Goal: Information Seeking & Learning: Learn about a topic

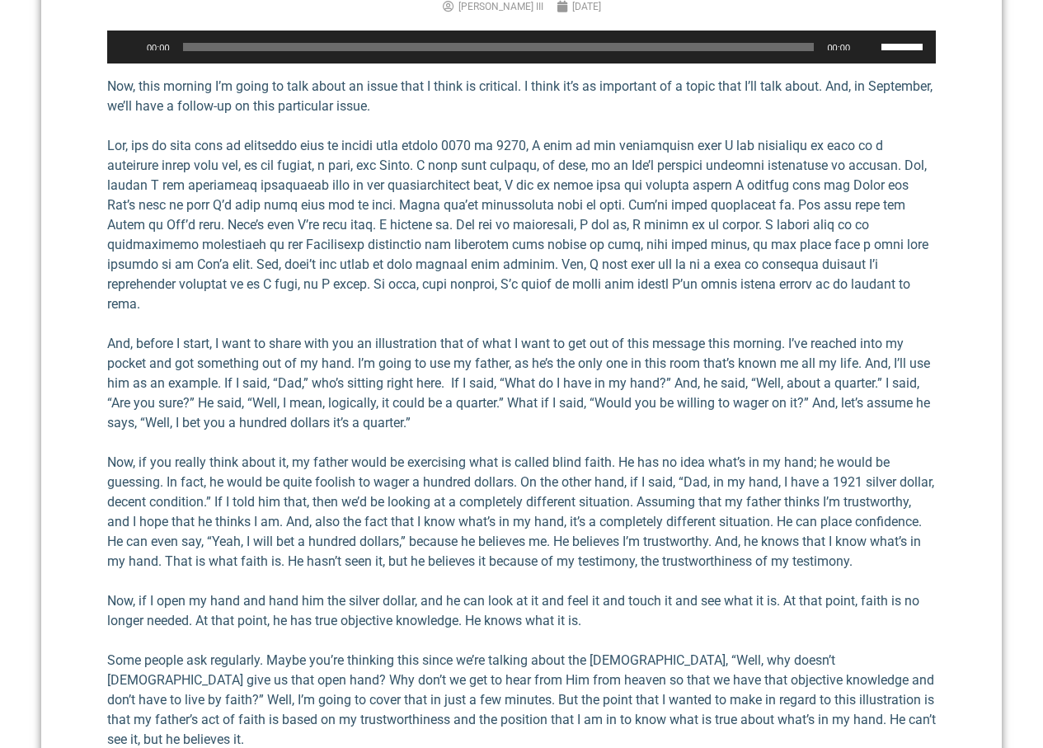
scroll to position [659, 0]
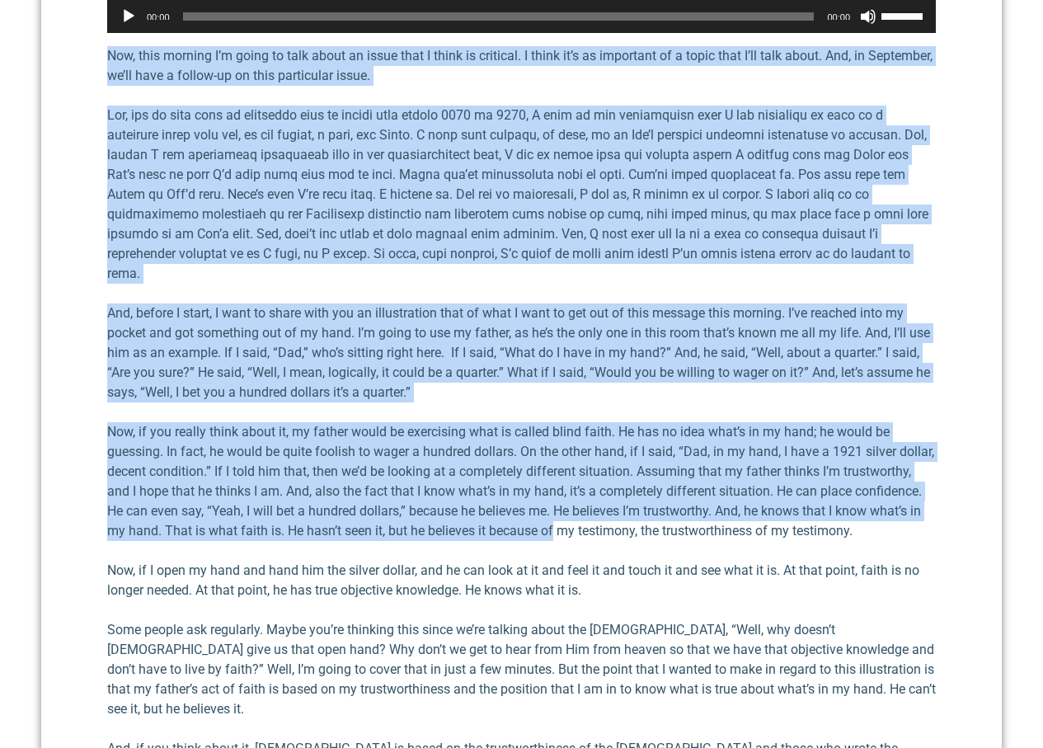
drag, startPoint x: 92, startPoint y: 45, endPoint x: 565, endPoint y: 476, distance: 639.5
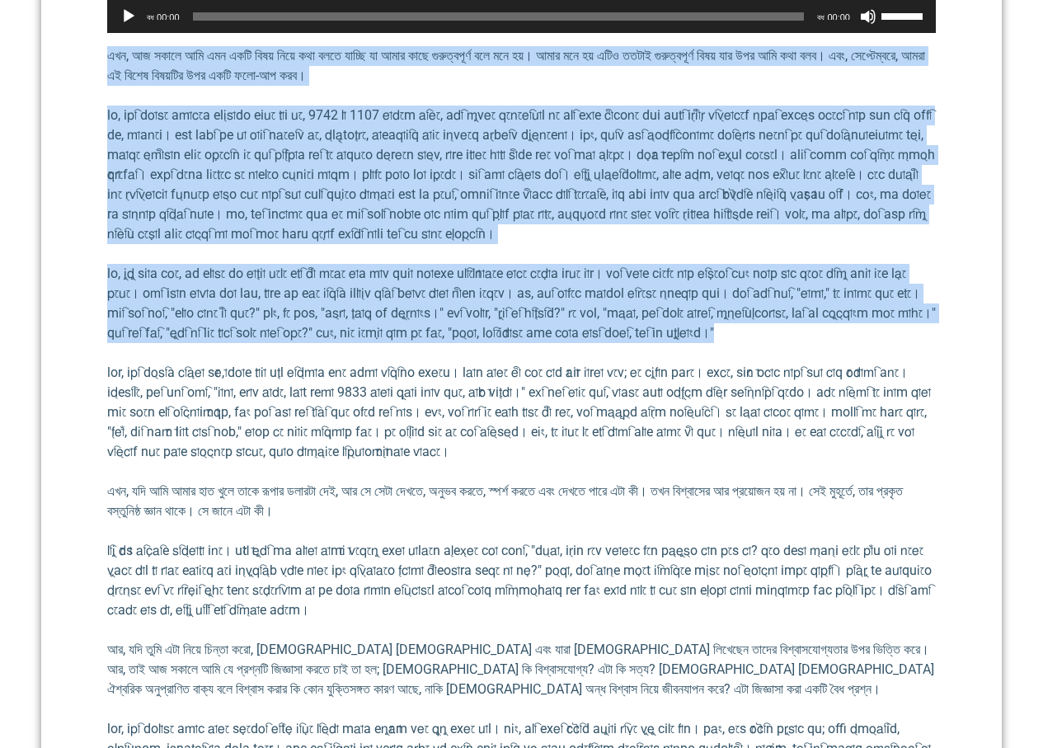
scroll to position [495, 0]
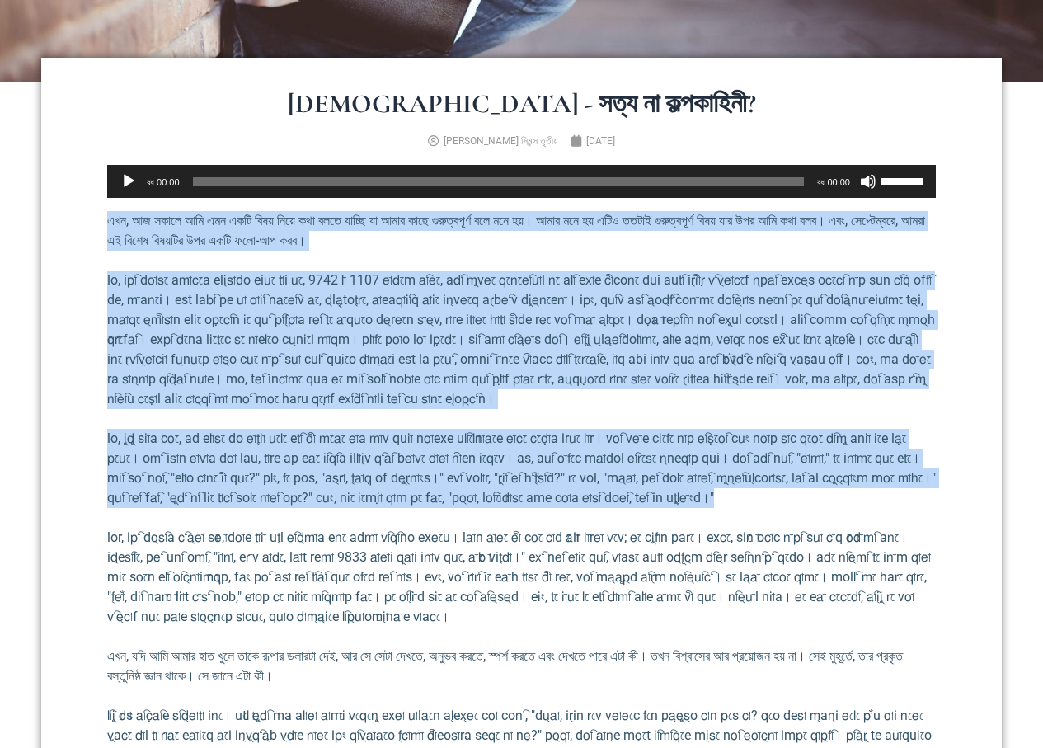
click at [716, 273] on font at bounding box center [521, 339] width 828 height 134
click at [778, 325] on font at bounding box center [521, 339] width 828 height 134
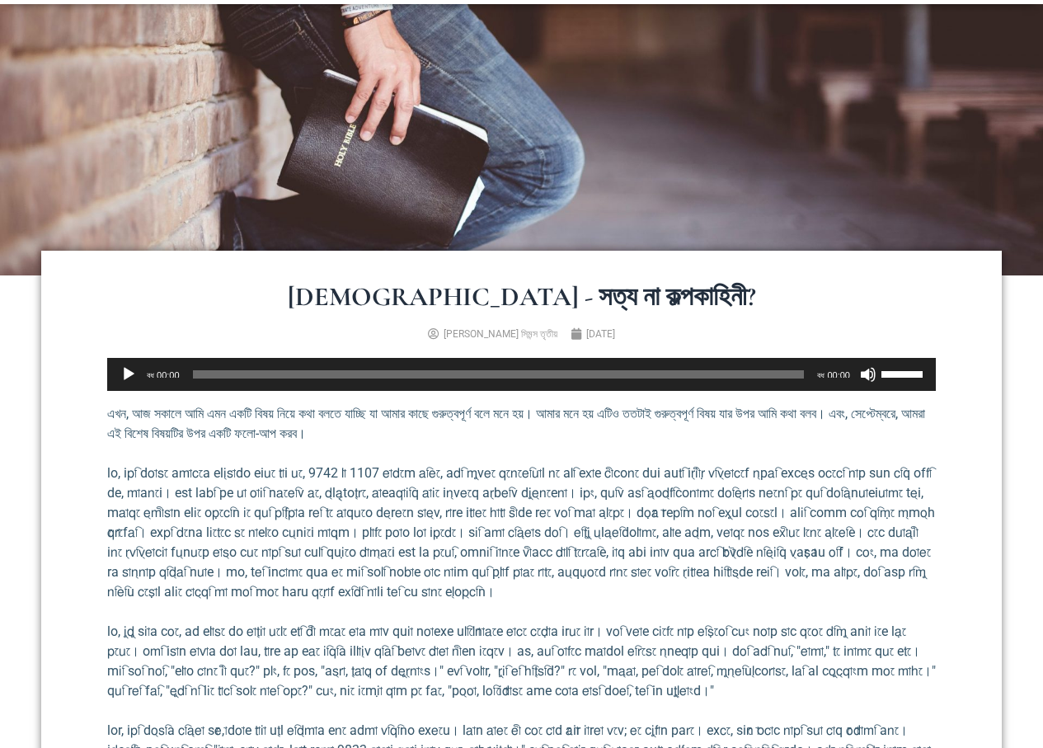
scroll to position [0, 0]
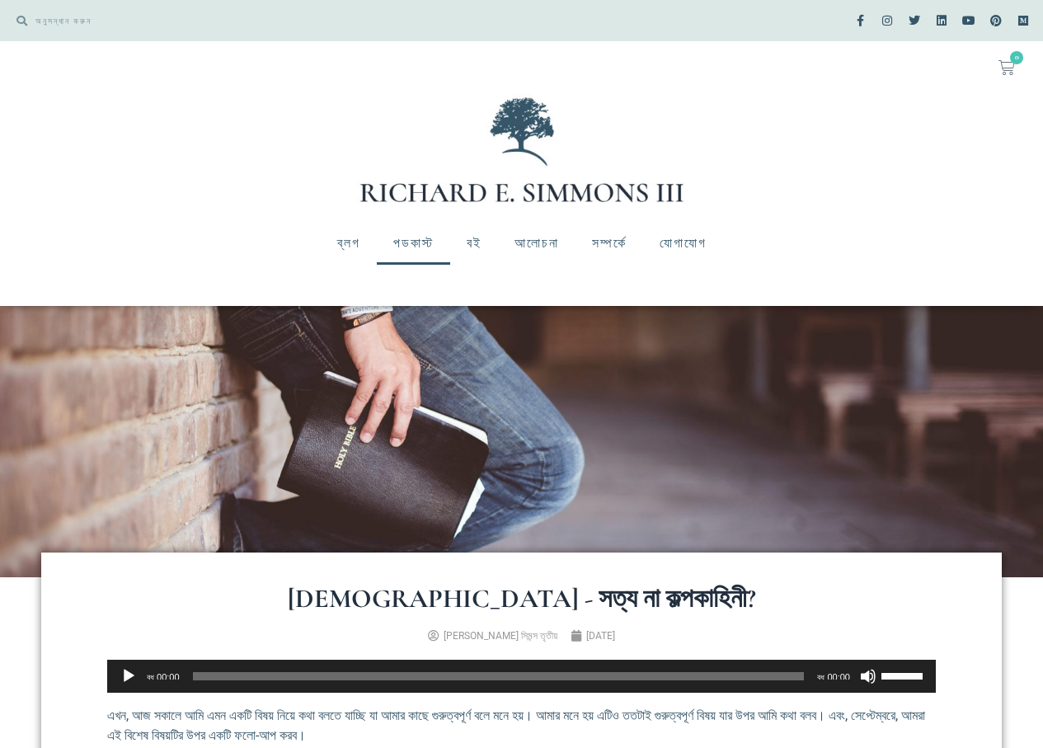
click at [393, 237] on font "পডকাস্ট" at bounding box center [413, 243] width 40 height 16
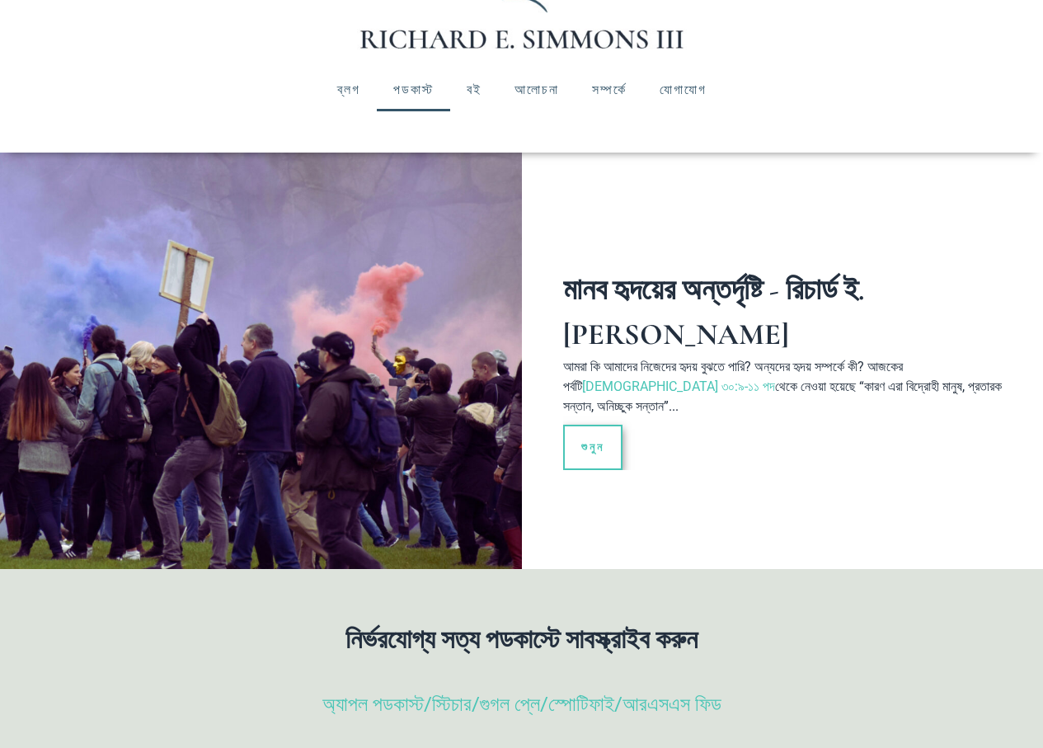
scroll to position [165, 0]
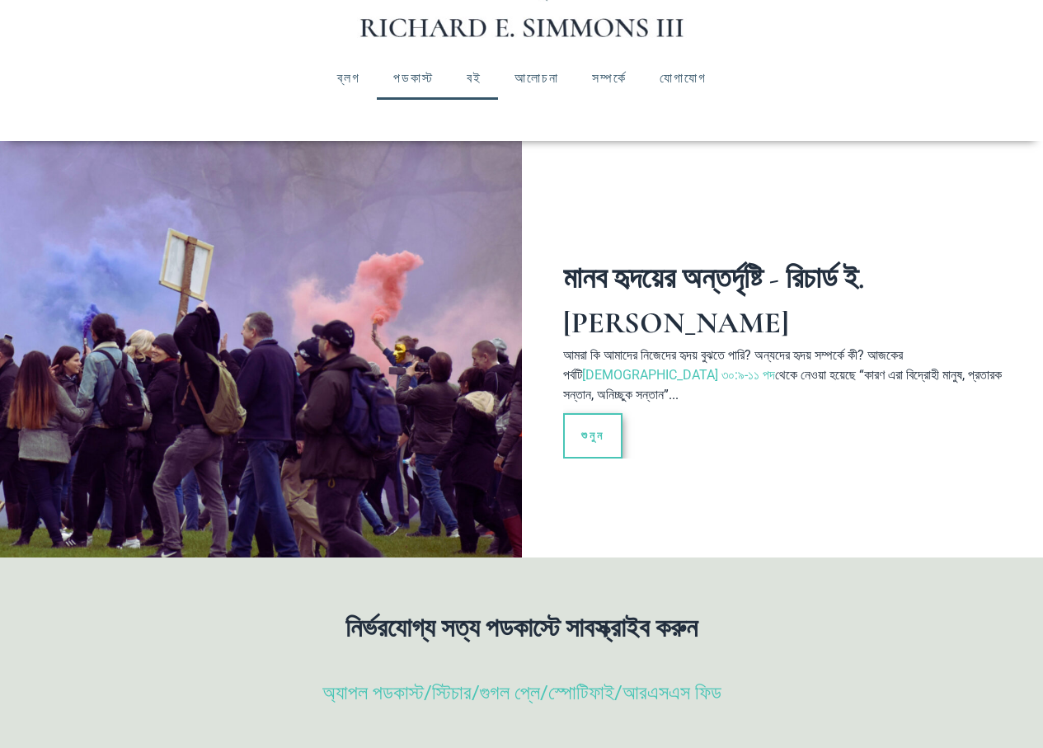
click at [467, 71] on font "বই" at bounding box center [474, 78] width 15 height 16
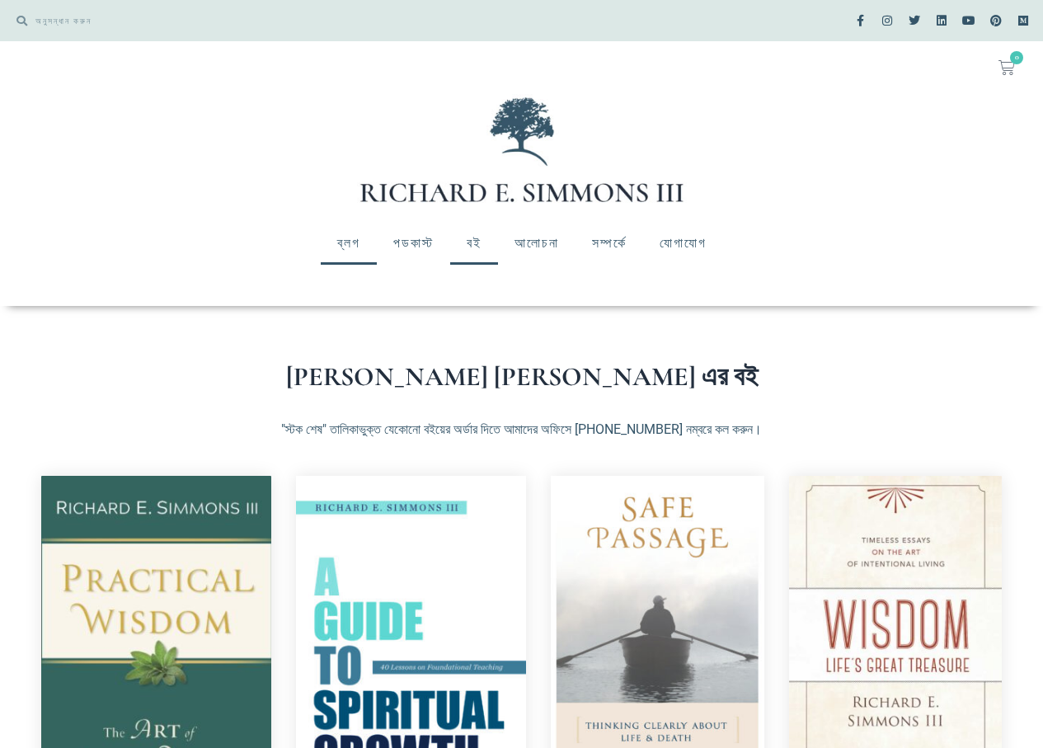
click at [337, 240] on font "ব্লগ" at bounding box center [348, 243] width 23 height 16
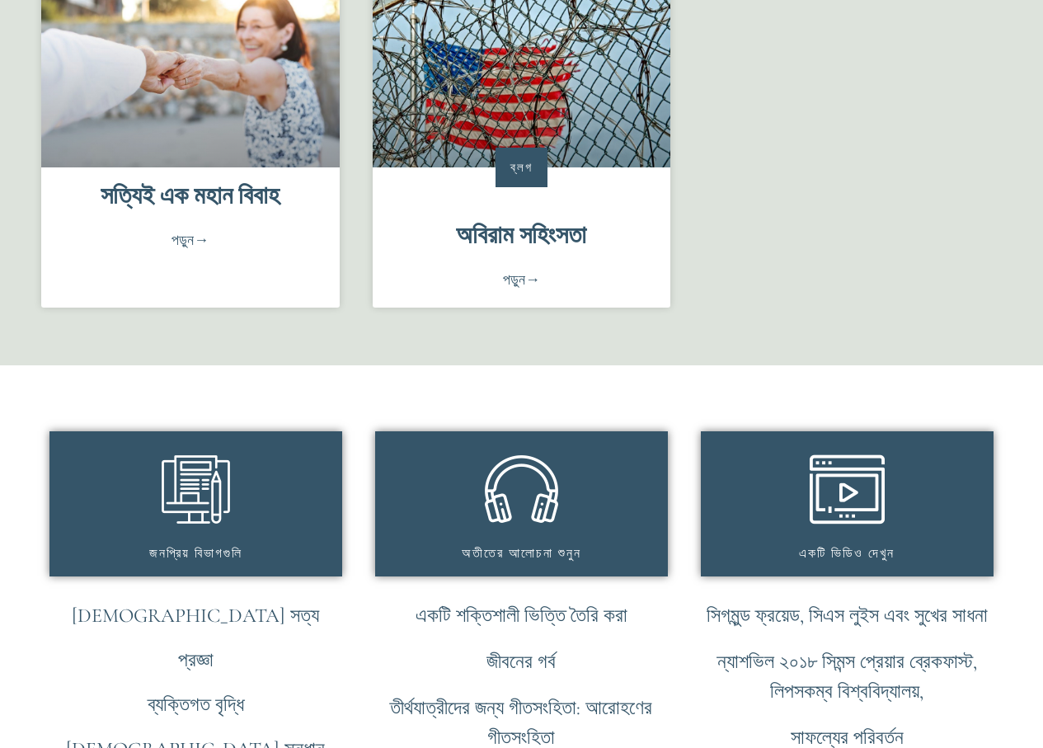
scroll to position [824, 0]
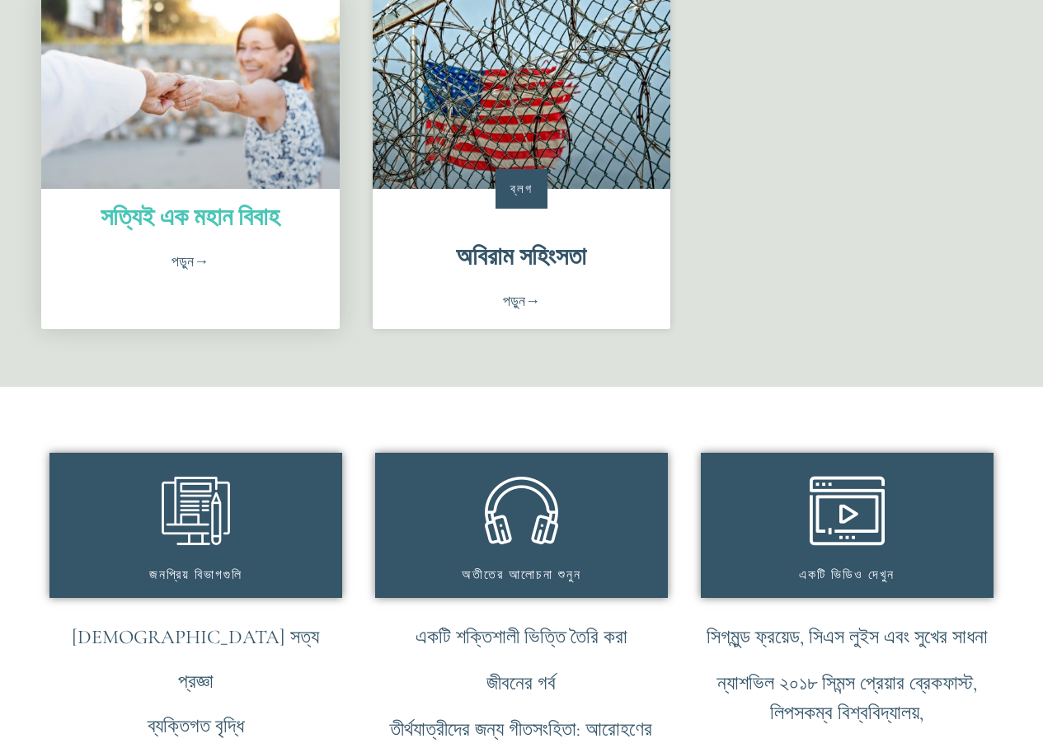
click at [213, 232] on font "সত্যিই এক মহান বিবাহ" at bounding box center [190, 217] width 179 height 30
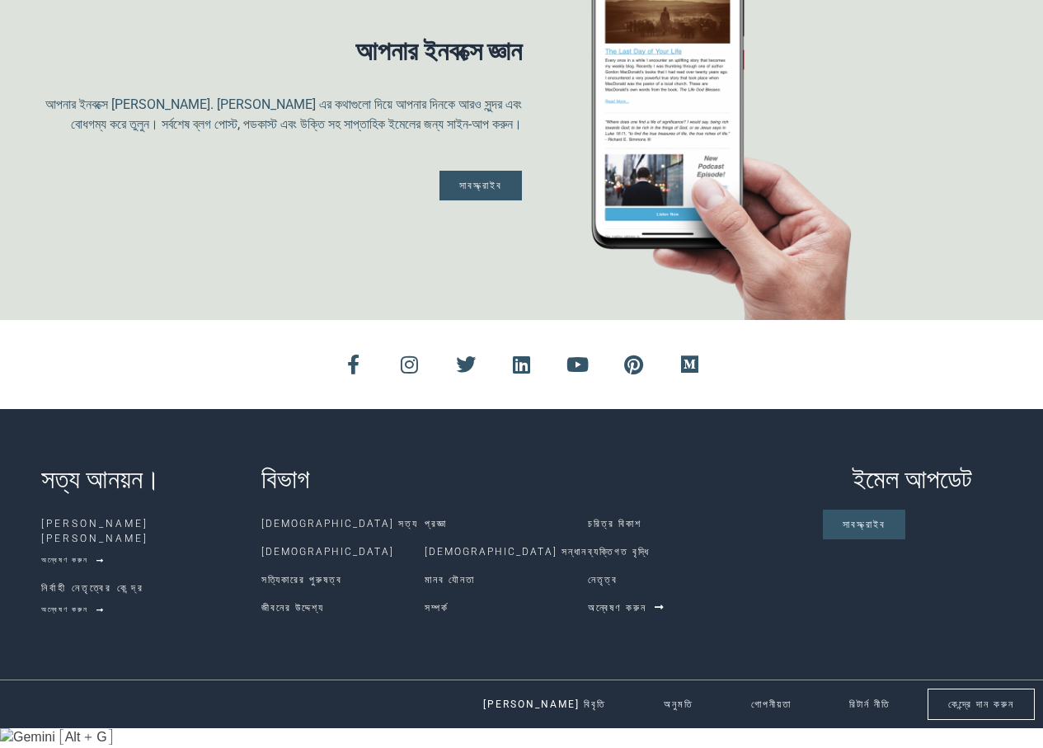
scroll to position [3050, 0]
